Goal: Answer question/provide support: Share knowledge or assist other users

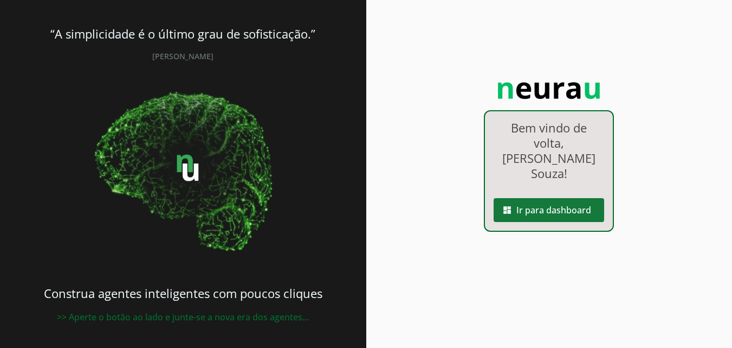
click at [558, 201] on span at bounding box center [549, 210] width 111 height 26
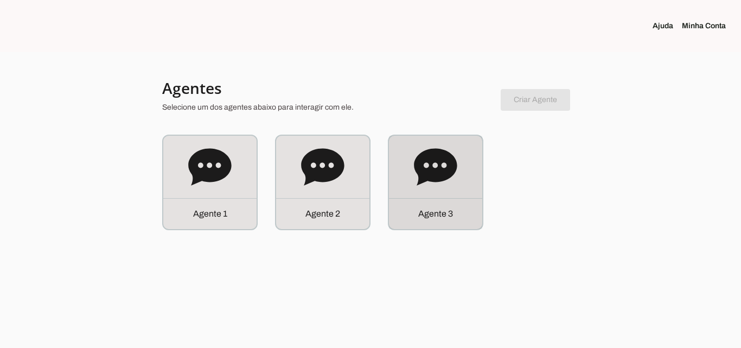
click at [464, 194] on div "Agente 3" at bounding box center [435, 182] width 93 height 93
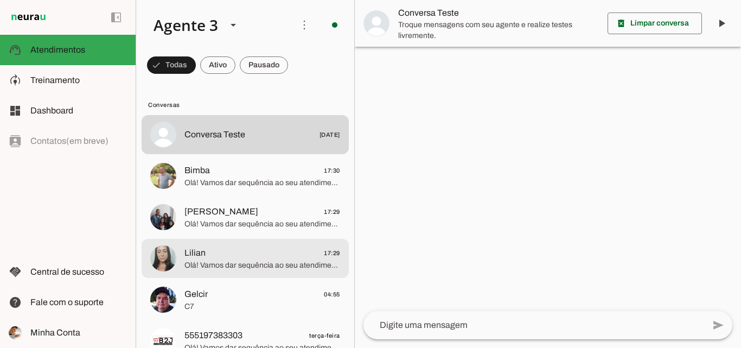
click at [267, 256] on span "Lilian 17:29" at bounding box center [262, 253] width 156 height 14
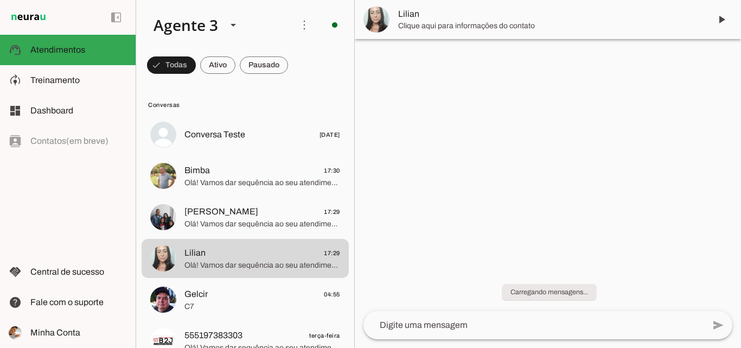
click at [521, 15] on span "Lilian" at bounding box center [550, 14] width 304 height 13
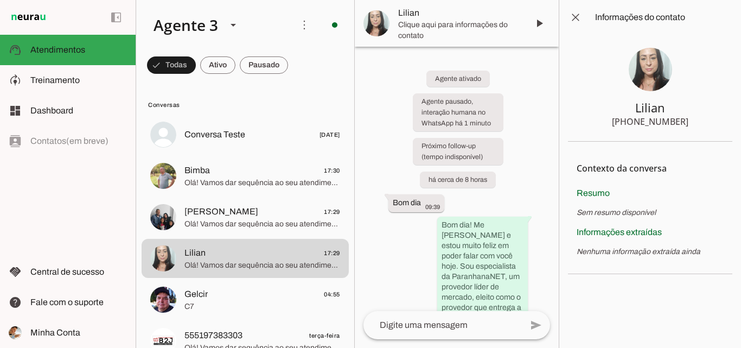
drag, startPoint x: 635, startPoint y: 123, endPoint x: 711, endPoint y: 124, distance: 75.9
click at [711, 124] on section "Lilian [PHONE_NUMBER]" at bounding box center [650, 88] width 164 height 107
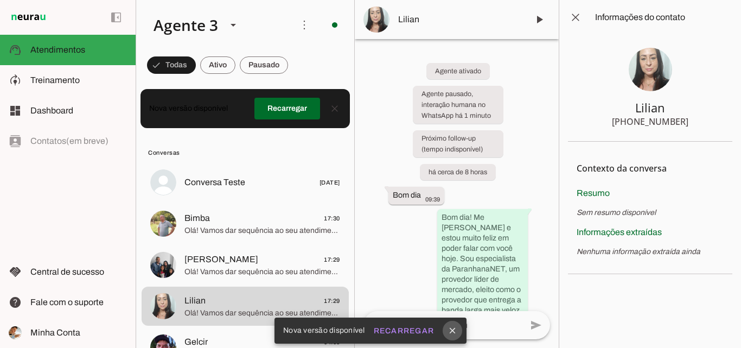
click at [455, 332] on icon "close" at bounding box center [452, 330] width 10 height 10
